Goal: Task Accomplishment & Management: Manage account settings

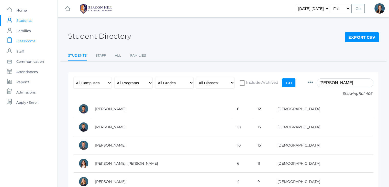
click at [26, 42] on span "Classrooms" at bounding box center [25, 41] width 19 height 10
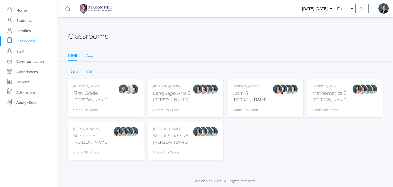
click at [90, 55] on link "All" at bounding box center [89, 55] width 6 height 10
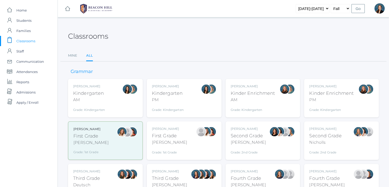
click at [100, 99] on div "AM" at bounding box center [89, 100] width 32 height 6
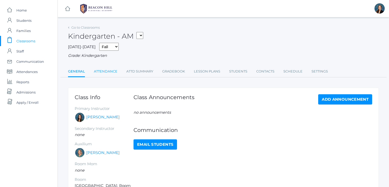
click at [106, 71] on link "Attendance" at bounding box center [106, 71] width 24 height 10
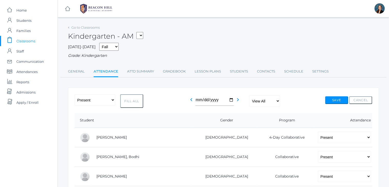
click at [180, 49] on div "2025-2026 Fall Spring Grade: Kindergarten" at bounding box center [223, 51] width 311 height 16
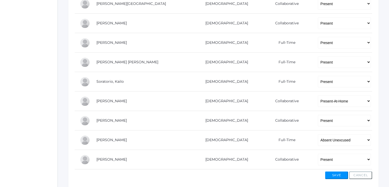
scroll to position [369, 0]
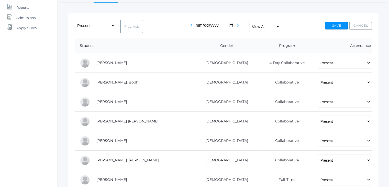
scroll to position [62, 0]
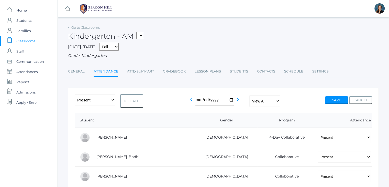
click at [195, 36] on div "Kindergarten - AM 01LA - First Grade Barber 05LATIN - Latin 5 Salazar 05MATH - …" at bounding box center [223, 33] width 311 height 19
click at [192, 44] on div "2025-2026 Fall Spring Grade: Kindergarten" at bounding box center [223, 51] width 311 height 16
click at [222, 43] on div "2025-2026 Fall Spring Grade: Kindergarten" at bounding box center [223, 51] width 311 height 16
click at [28, 42] on span "Classrooms" at bounding box center [25, 41] width 19 height 10
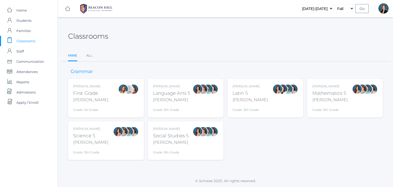
click at [93, 57] on ul "Mine All" at bounding box center [225, 55] width 315 height 11
click at [89, 56] on link "All" at bounding box center [89, 55] width 6 height 10
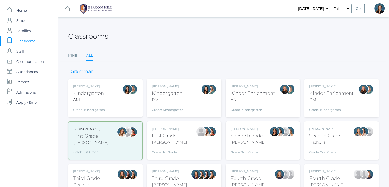
click at [154, 96] on div "Kindergarten" at bounding box center [168, 93] width 32 height 7
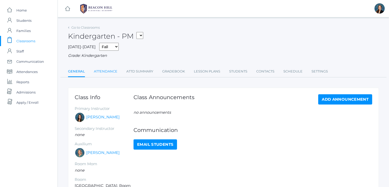
click at [99, 71] on link "Attendance" at bounding box center [106, 71] width 24 height 10
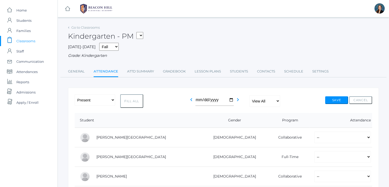
click at [161, 38] on div "Kindergarten - PM 01LA - First Grade Barber 05LATIN - Latin 5 Salazar 05MATH - …" at bounding box center [223, 33] width 311 height 19
click at [26, 42] on span "Classrooms" at bounding box center [25, 41] width 19 height 10
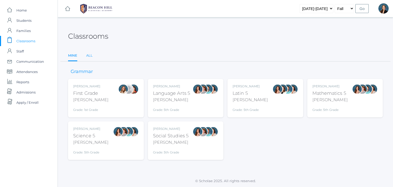
click at [87, 53] on link "All" at bounding box center [89, 55] width 6 height 10
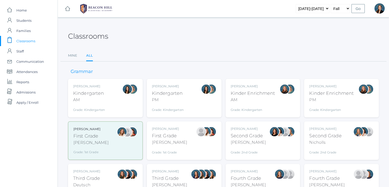
click at [261, 102] on div "AM" at bounding box center [253, 100] width 45 height 6
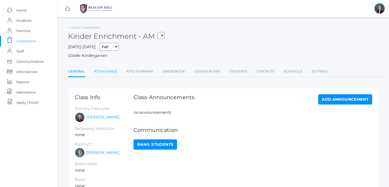
click at [107, 71] on link "Attendance" at bounding box center [106, 71] width 24 height 10
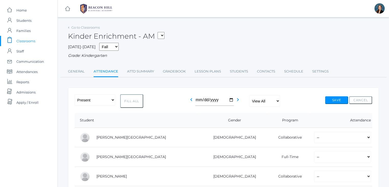
click at [30, 42] on span "Classrooms" at bounding box center [25, 41] width 19 height 10
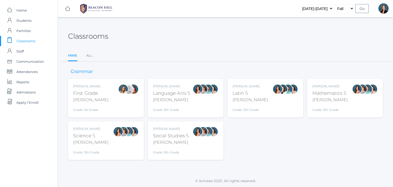
click at [106, 99] on div "Liv Barber First Grade Barber Grade: 1st Grade 01LA" at bounding box center [106, 98] width 66 height 28
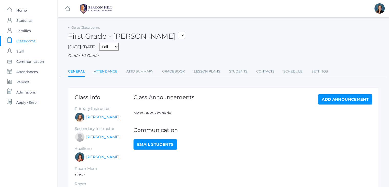
click at [108, 72] on link "Attendance" at bounding box center [106, 71] width 24 height 10
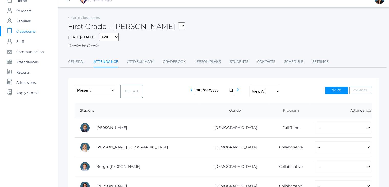
scroll to position [10, 0]
click at [22, 28] on span "Classrooms" at bounding box center [25, 31] width 19 height 10
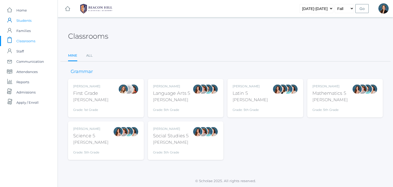
click at [23, 20] on span "Students" at bounding box center [23, 20] width 15 height 10
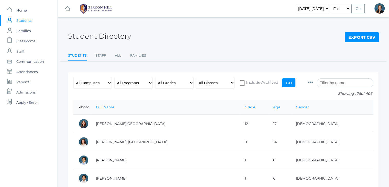
click at [335, 83] on input "search" at bounding box center [345, 82] width 57 height 9
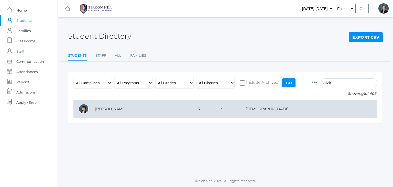
type input "atzir"
click at [155, 111] on td "Hernandez, Atziri" at bounding box center [141, 109] width 103 height 18
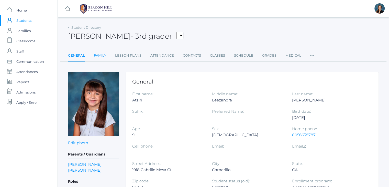
click at [99, 56] on link "Family" at bounding box center [100, 55] width 12 height 10
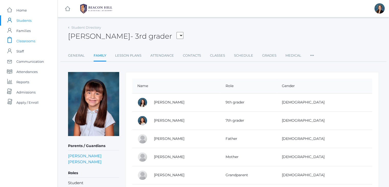
click at [22, 40] on span "Classrooms" at bounding box center [25, 41] width 19 height 10
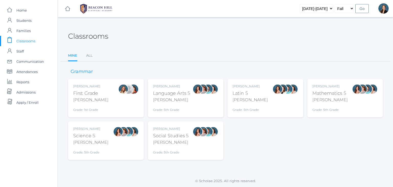
click at [170, 88] on div "[PERSON_NAME] Language Arts 5 [PERSON_NAME] Grade: 5th Grade 05LA" at bounding box center [171, 98] width 37 height 28
click at [88, 56] on link "All" at bounding box center [89, 55] width 6 height 10
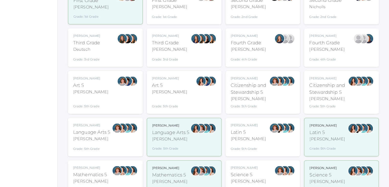
scroll to position [145, 0]
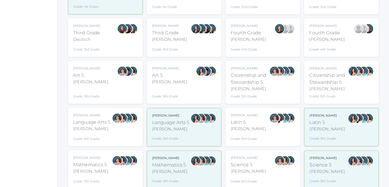
click at [96, 115] on div "[PERSON_NAME]" at bounding box center [91, 115] width 37 height 5
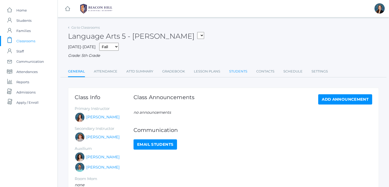
click at [231, 71] on link "Students" at bounding box center [238, 71] width 18 height 10
click at [117, 71] on link "Attendance" at bounding box center [106, 71] width 24 height 10
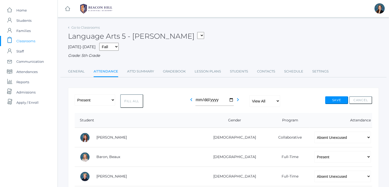
click at [30, 40] on span "Classrooms" at bounding box center [25, 41] width 19 height 10
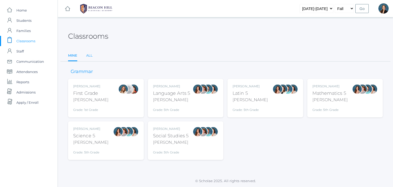
click at [88, 55] on link "All" at bounding box center [89, 55] width 6 height 10
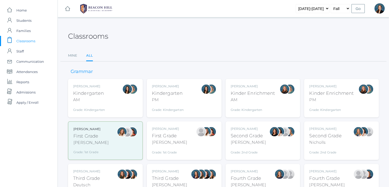
click at [233, 176] on div "Fourth Grade" at bounding box center [248, 178] width 35 height 7
click at [339, 172] on div "[PERSON_NAME]" at bounding box center [326, 171] width 35 height 5
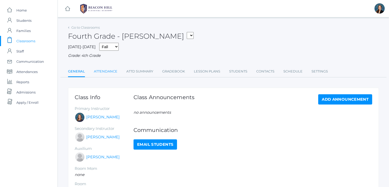
click at [103, 71] on link "Attendance" at bounding box center [106, 71] width 24 height 10
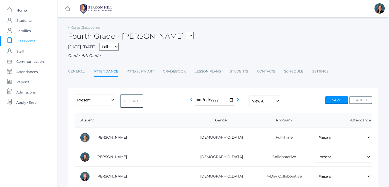
click at [195, 48] on div "[DATE]-[DATE] Fall Spring Grade: 4th Grade" at bounding box center [223, 51] width 311 height 16
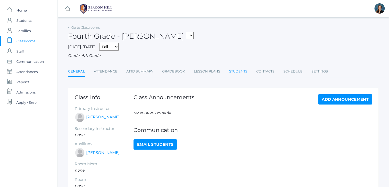
click at [241, 71] on link "Students" at bounding box center [238, 71] width 18 height 10
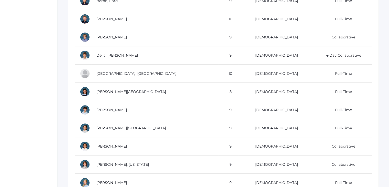
scroll to position [125, 0]
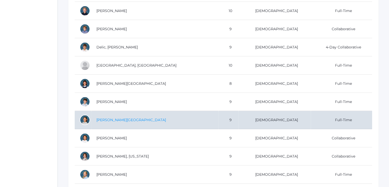
click at [111, 118] on link "La Rosa, Sofia" at bounding box center [132, 119] width 70 height 5
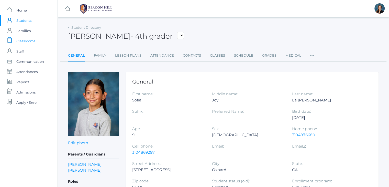
click at [25, 41] on span "Classrooms" at bounding box center [25, 41] width 19 height 10
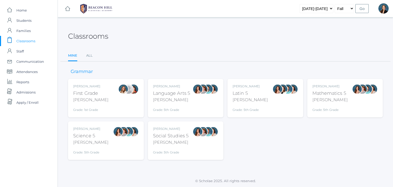
click at [111, 102] on div "Liv Barber First Grade Barber Grade: 1st Grade 01LA" at bounding box center [106, 98] width 66 height 28
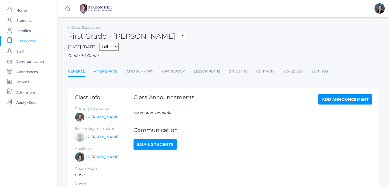
click at [109, 70] on link "Attendance" at bounding box center [106, 71] width 24 height 10
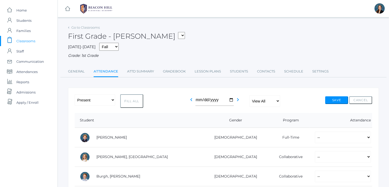
click at [28, 36] on span "Classrooms" at bounding box center [25, 41] width 19 height 10
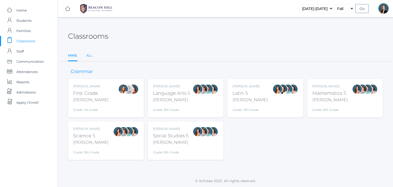
click at [89, 53] on link "All" at bounding box center [89, 55] width 6 height 10
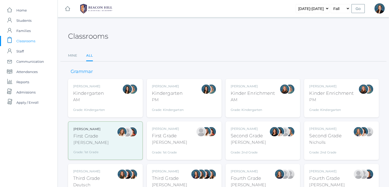
click at [163, 133] on div "First Grade" at bounding box center [169, 135] width 35 height 7
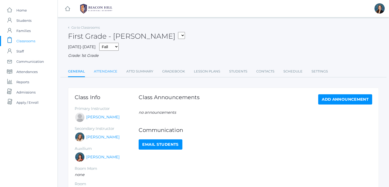
click at [105, 69] on link "Attendance" at bounding box center [106, 71] width 24 height 10
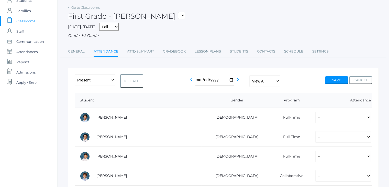
scroll to position [20, 0]
click at [24, 19] on span "Classrooms" at bounding box center [25, 20] width 19 height 10
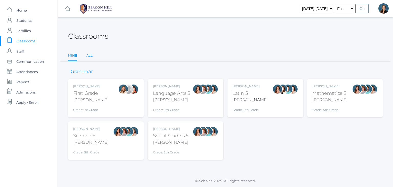
click at [89, 56] on link "All" at bounding box center [89, 55] width 6 height 10
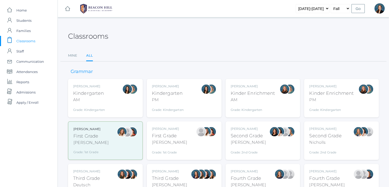
click at [239, 138] on div "Second Grade" at bounding box center [248, 135] width 35 height 7
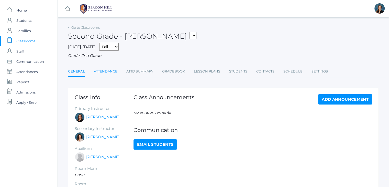
click at [108, 71] on link "Attendance" at bounding box center [106, 71] width 24 height 10
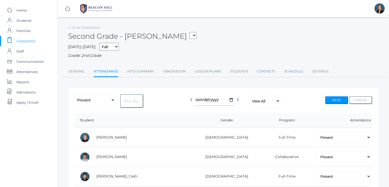
click at [29, 42] on span "Classrooms" at bounding box center [25, 41] width 19 height 10
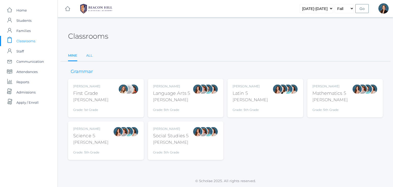
click at [91, 57] on link "All" at bounding box center [89, 55] width 6 height 10
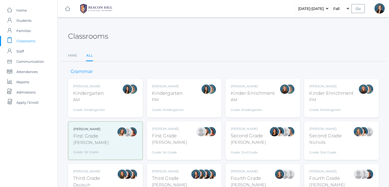
click at [311, 146] on div "Courtney Nicholls Second Grade Nicholls Grade: 2nd Grade 02LA" at bounding box center [325, 140] width 32 height 28
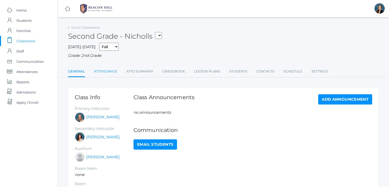
click at [101, 72] on link "Attendance" at bounding box center [106, 71] width 24 height 10
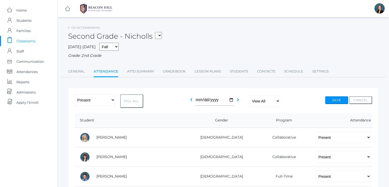
click at [24, 41] on span "Classrooms" at bounding box center [25, 41] width 19 height 10
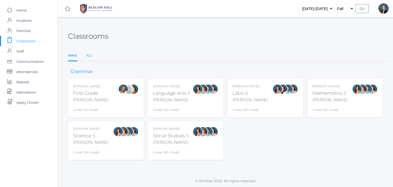
click at [88, 58] on link "All" at bounding box center [89, 55] width 6 height 10
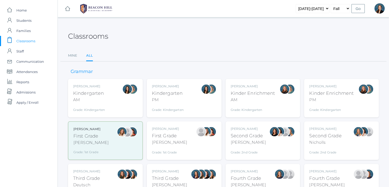
click at [89, 172] on div "[PERSON_NAME]" at bounding box center [86, 171] width 27 height 5
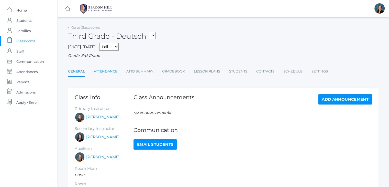
click at [110, 73] on link "Attendance" at bounding box center [106, 71] width 24 height 10
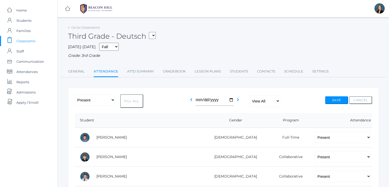
click at [31, 40] on span "Classrooms" at bounding box center [25, 41] width 19 height 10
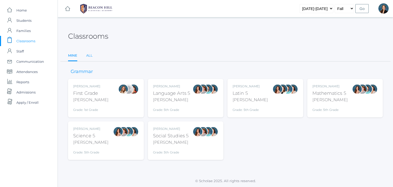
click at [91, 58] on link "All" at bounding box center [89, 55] width 6 height 10
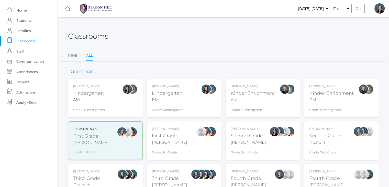
click at [177, 183] on div "[PERSON_NAME]" at bounding box center [169, 185] width 35 height 6
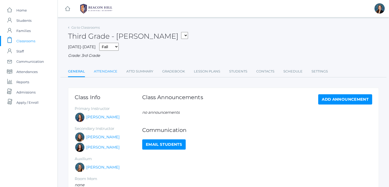
click at [102, 71] on link "Attendance" at bounding box center [106, 71] width 24 height 10
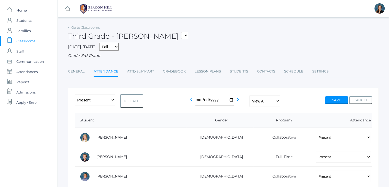
click at [25, 42] on span "Classrooms" at bounding box center [25, 41] width 19 height 10
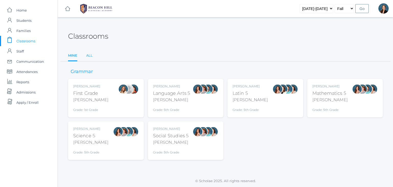
click at [87, 57] on link "All" at bounding box center [89, 55] width 6 height 10
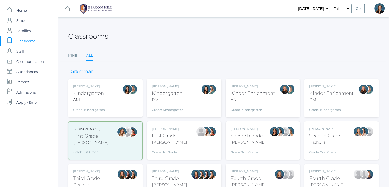
click at [252, 176] on div "Fourth Grade" at bounding box center [248, 178] width 35 height 7
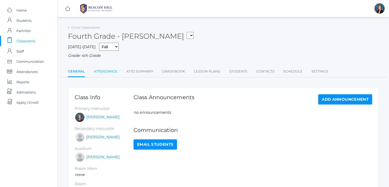
click at [109, 71] on link "Attendance" at bounding box center [106, 71] width 24 height 10
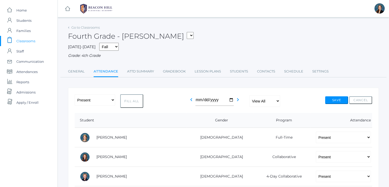
click at [21, 41] on span "Classrooms" at bounding box center [25, 41] width 19 height 10
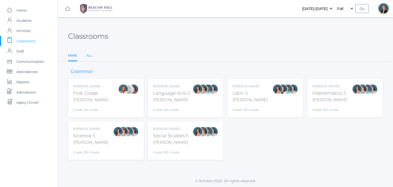
click at [92, 55] on link "All" at bounding box center [89, 55] width 6 height 10
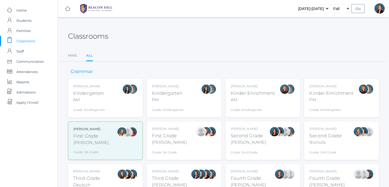
click at [316, 179] on div "Fourth Grade" at bounding box center [326, 178] width 35 height 7
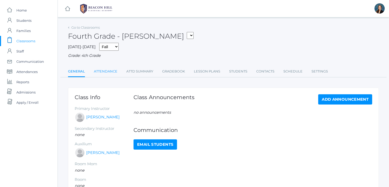
click at [105, 72] on link "Attendance" at bounding box center [106, 71] width 24 height 10
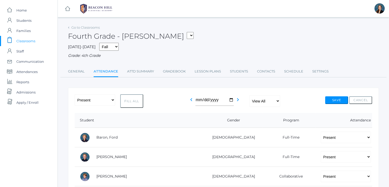
click at [24, 41] on span "Classrooms" at bounding box center [25, 41] width 19 height 10
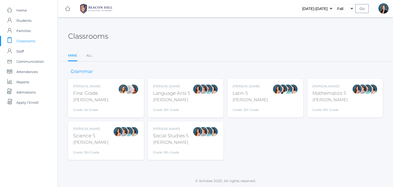
click at [159, 95] on div "Language Arts 5" at bounding box center [171, 93] width 37 height 7
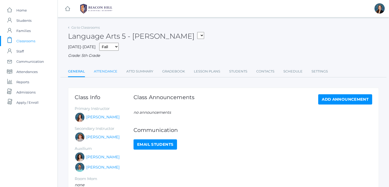
click at [100, 71] on link "Attendance" at bounding box center [106, 71] width 24 height 10
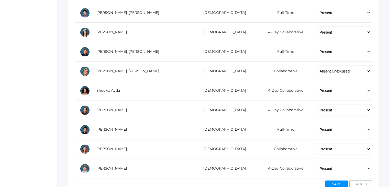
scroll to position [338, 0]
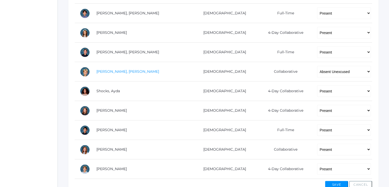
click at [101, 71] on link "[PERSON_NAME], [PERSON_NAME]" at bounding box center [128, 71] width 63 height 5
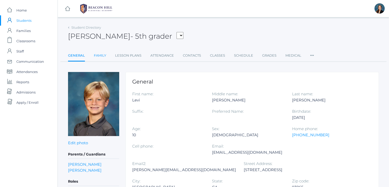
click at [98, 55] on link "Family" at bounding box center [100, 55] width 12 height 10
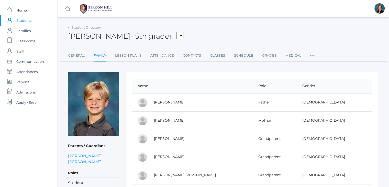
click at [236, 26] on div "Levi Sergey - 5th grader Albanese, Paige Arnold, Ella Baron, Beaux Burke, Ellio…" at bounding box center [223, 33] width 311 height 19
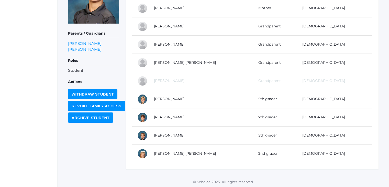
scroll to position [102, 0]
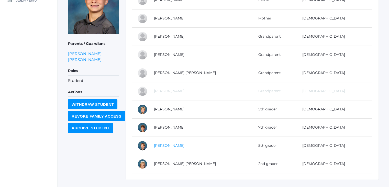
click at [162, 146] on link "Liam Sergey" at bounding box center [169, 145] width 30 height 5
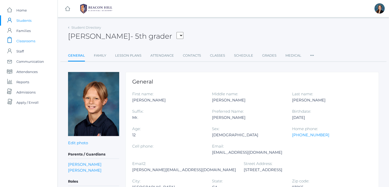
click at [34, 41] on span "Classrooms" at bounding box center [25, 41] width 19 height 10
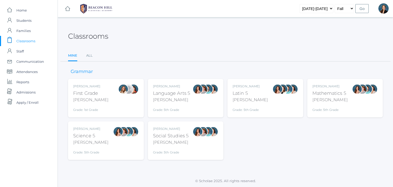
click at [95, 104] on div "Liv Barber First Grade Barber Grade: 1st Grade 01LA" at bounding box center [90, 98] width 35 height 28
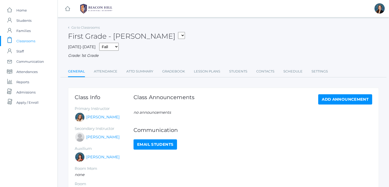
click at [95, 70] on link "Attendance" at bounding box center [106, 71] width 24 height 10
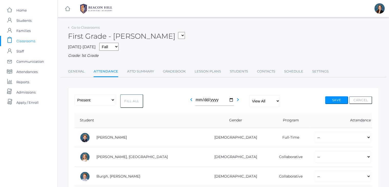
click at [21, 44] on span "Classrooms" at bounding box center [25, 41] width 19 height 10
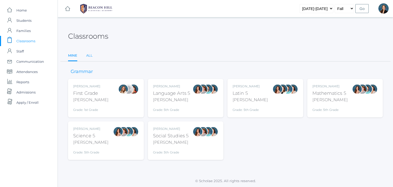
click at [89, 56] on link "All" at bounding box center [89, 55] width 6 height 10
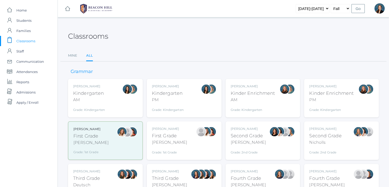
click at [221, 46] on div "Classrooms Mine All Mine All" at bounding box center [223, 43] width 311 height 38
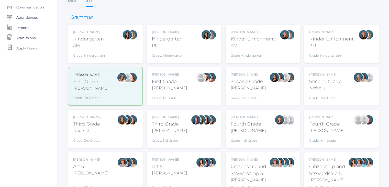
scroll to position [113, 0]
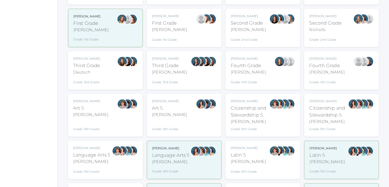
click at [171, 157] on div "Language Arts 5" at bounding box center [170, 155] width 37 height 7
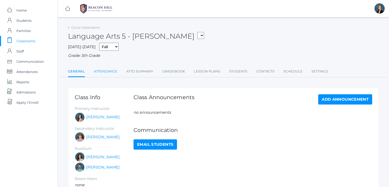
click at [111, 72] on link "Attendance" at bounding box center [106, 71] width 24 height 10
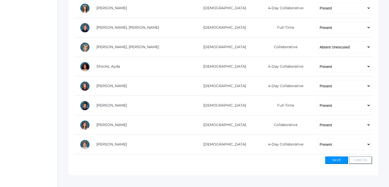
scroll to position [369, 0]
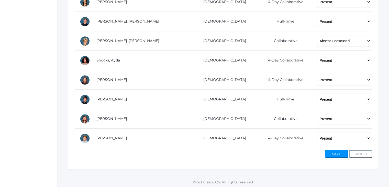
click at [342, 36] on select "-- Present Present-At-Home Tardy Excused Tardy Unexcused Absent Excused Absent …" at bounding box center [344, 41] width 54 height 12
select select "TU"
click at [317, 35] on select "-- Present Present-At-Home Tardy Excused Tardy Unexcused Absent Excused Absent …" at bounding box center [344, 41] width 54 height 12
click at [337, 152] on button "Save" at bounding box center [336, 154] width 23 height 8
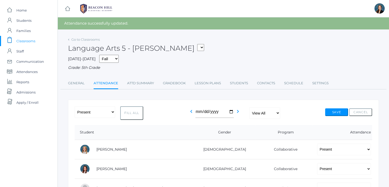
click at [273, 53] on div "Language Arts 5 - [PERSON_NAME] 01LA - First Grade [PERSON_NAME] 05LATIN - Lati…" at bounding box center [223, 45] width 311 height 19
click at [28, 41] on span "Classrooms" at bounding box center [25, 41] width 19 height 10
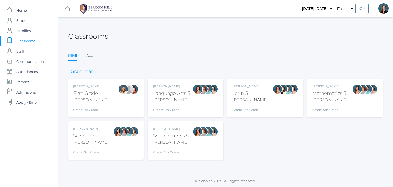
click at [187, 32] on div "Classrooms" at bounding box center [225, 33] width 315 height 19
click at [90, 55] on link "All" at bounding box center [89, 55] width 6 height 10
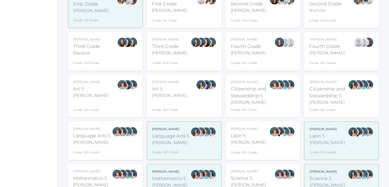
scroll to position [133, 0]
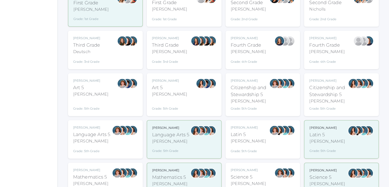
click at [101, 149] on div "Grade: 5th Grade" at bounding box center [91, 149] width 37 height 7
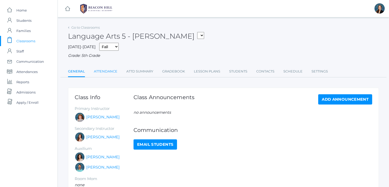
click at [104, 72] on link "Attendance" at bounding box center [106, 71] width 24 height 10
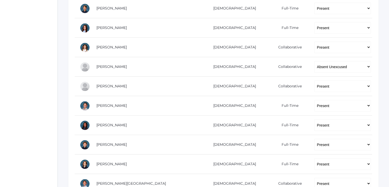
scroll to position [235, 0]
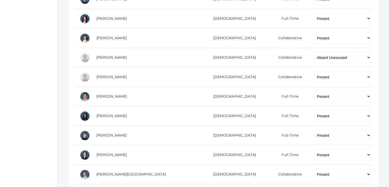
click at [38, 74] on div "icons/ui/navigation/home Created with Sketch. Home icons/user/plain Created wit…" at bounding box center [29, 14] width 58 height 498
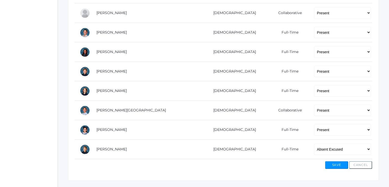
scroll to position [311, 0]
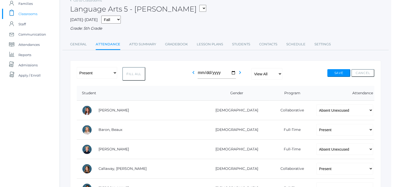
scroll to position [0, 0]
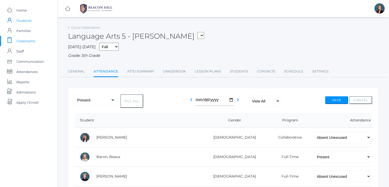
click at [26, 21] on span "Students" at bounding box center [23, 20] width 15 height 10
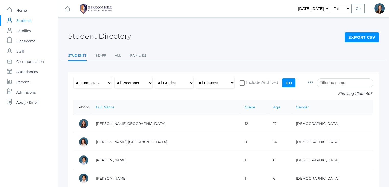
click at [342, 83] on input "search" at bounding box center [345, 82] width 57 height 9
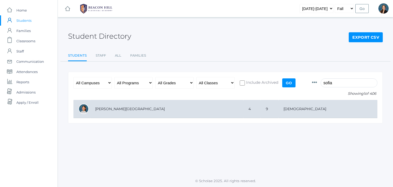
type input "sofia"
click at [278, 101] on td "9" at bounding box center [270, 109] width 18 height 18
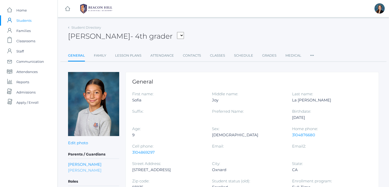
click at [74, 169] on link "[PERSON_NAME]" at bounding box center [85, 170] width 34 height 6
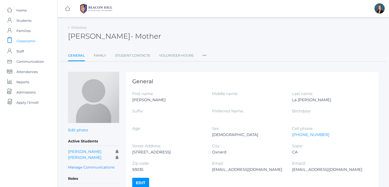
click at [26, 41] on span "Classrooms" at bounding box center [25, 41] width 19 height 10
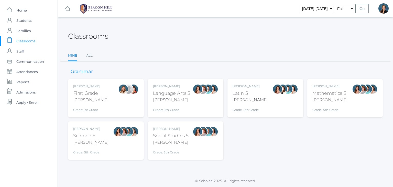
click at [82, 106] on div "Grade: 1st Grade" at bounding box center [90, 108] width 35 height 7
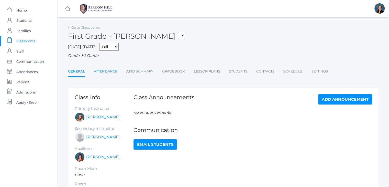
click at [102, 72] on link "Attendance" at bounding box center [106, 71] width 24 height 10
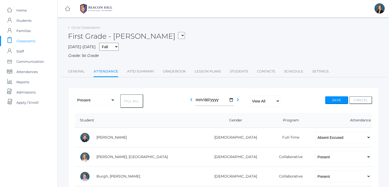
click at [25, 42] on span "Classrooms" at bounding box center [25, 41] width 19 height 10
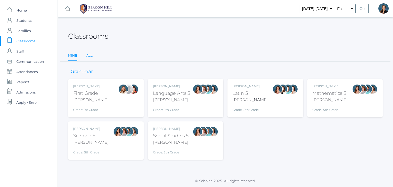
click at [89, 55] on link "All" at bounding box center [89, 55] width 6 height 10
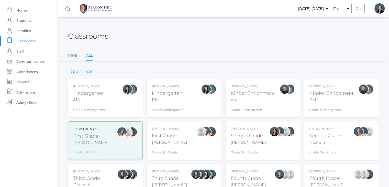
click at [173, 136] on div "First Grade" at bounding box center [169, 135] width 35 height 7
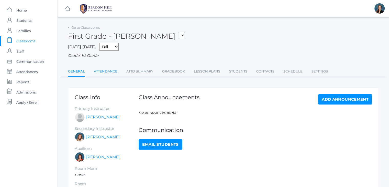
click at [99, 72] on link "Attendance" at bounding box center [106, 71] width 24 height 10
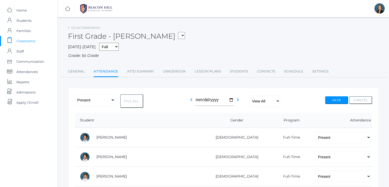
click at [26, 40] on span "Classrooms" at bounding box center [25, 41] width 19 height 10
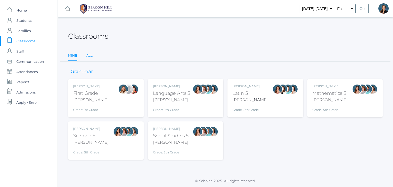
click at [92, 56] on link "All" at bounding box center [89, 55] width 6 height 10
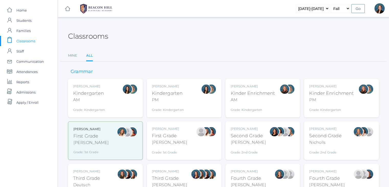
click at [271, 15] on div "icons/ui/navigation/hamburger Created with Sketch. icons/ui/navigation/home Cre…" at bounding box center [223, 8] width 331 height 17
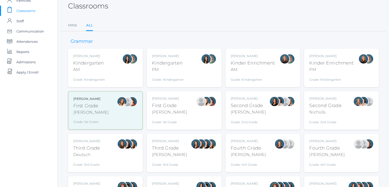
scroll to position [31, 0]
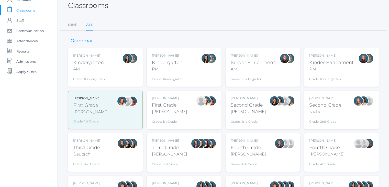
click at [238, 77] on div "Grade: Kindergarten" at bounding box center [253, 77] width 45 height 7
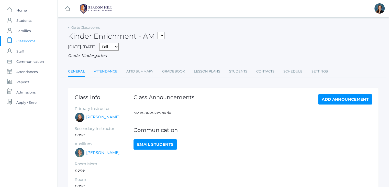
click at [105, 73] on link "Attendance" at bounding box center [106, 71] width 24 height 10
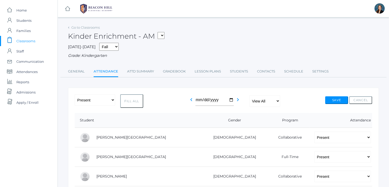
click at [27, 40] on span "Classrooms" at bounding box center [25, 41] width 19 height 10
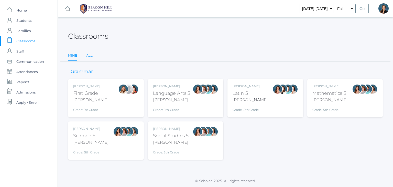
click at [89, 55] on link "All" at bounding box center [89, 55] width 6 height 10
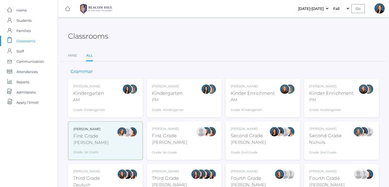
click at [29, 39] on span "Classrooms" at bounding box center [25, 41] width 19 height 10
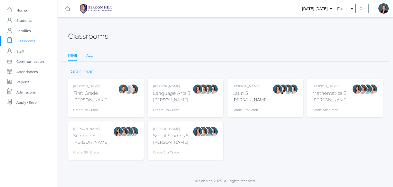
click at [89, 56] on link "All" at bounding box center [89, 55] width 6 height 10
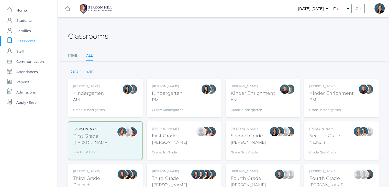
click at [174, 49] on div "Classrooms Mine All Mine All" at bounding box center [223, 43] width 311 height 38
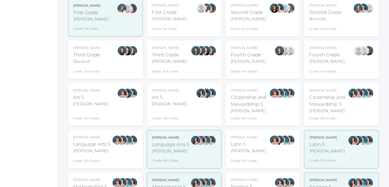
scroll to position [133, 0]
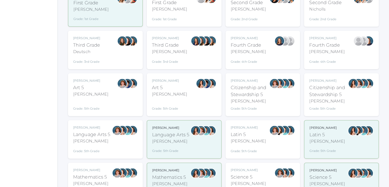
click at [82, 146] on div "Grade: 5th Grade" at bounding box center [91, 149] width 37 height 7
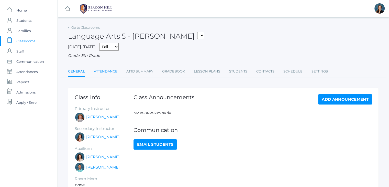
click at [109, 73] on link "Attendance" at bounding box center [106, 71] width 24 height 10
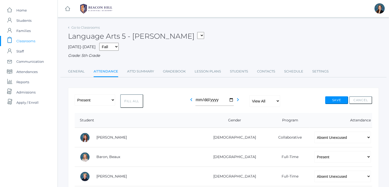
click at [216, 40] on div "Language Arts 5 - [PERSON_NAME] 01LA - First Grade [PERSON_NAME] 05LATIN - Lati…" at bounding box center [223, 33] width 311 height 19
click at [27, 42] on span "Classrooms" at bounding box center [25, 41] width 19 height 10
